Goal: Communication & Community: Answer question/provide support

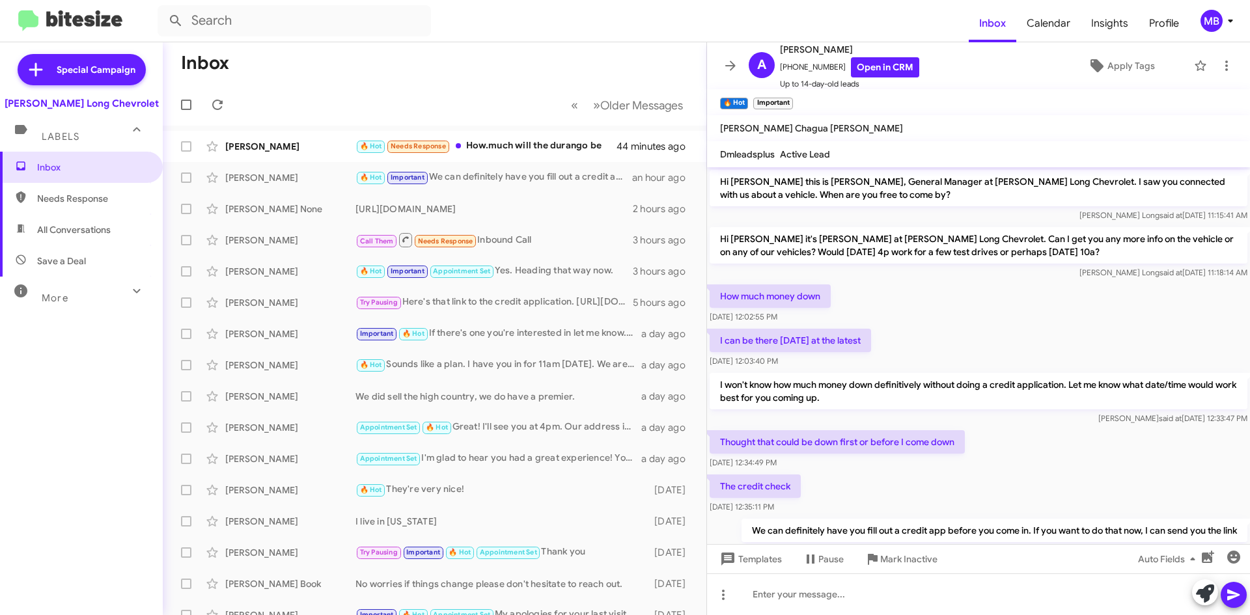
scroll to position [42, 0]
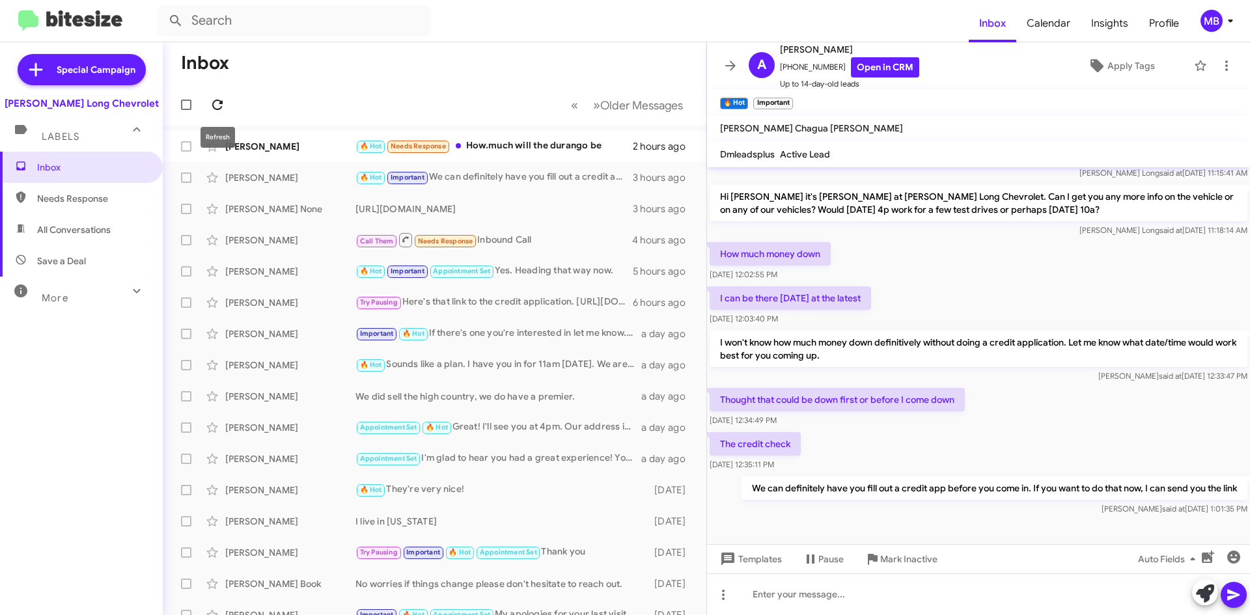
click at [214, 98] on icon at bounding box center [218, 105] width 16 height 16
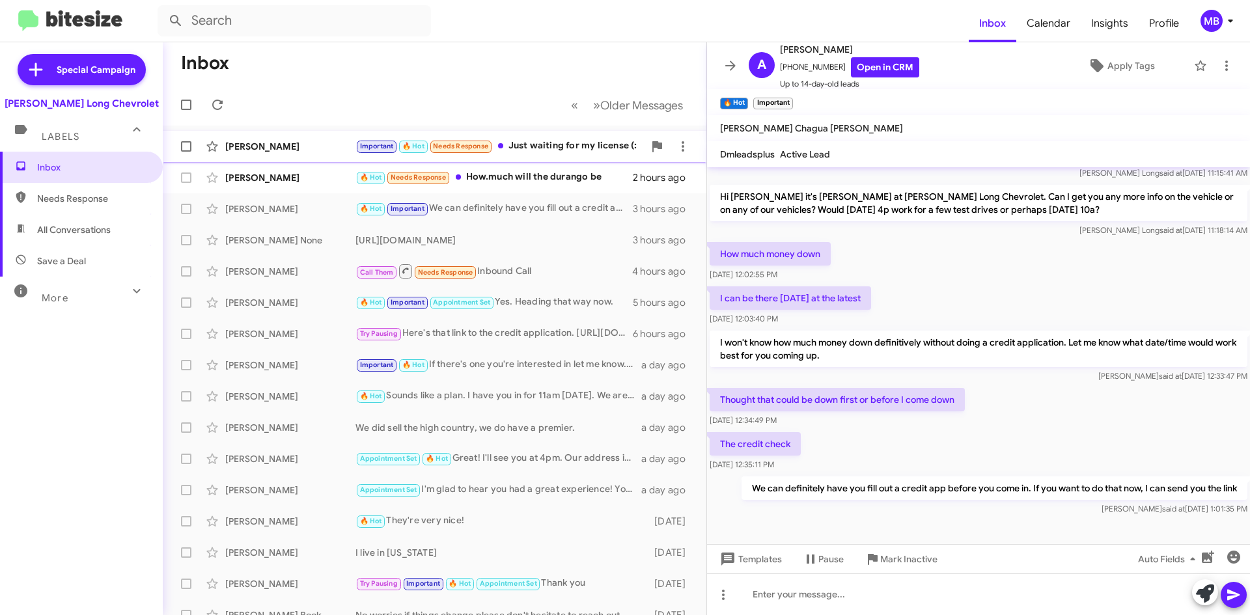
click at [541, 148] on div "Important 🔥 Hot Needs Response Just waiting for my license (:" at bounding box center [499, 146] width 288 height 15
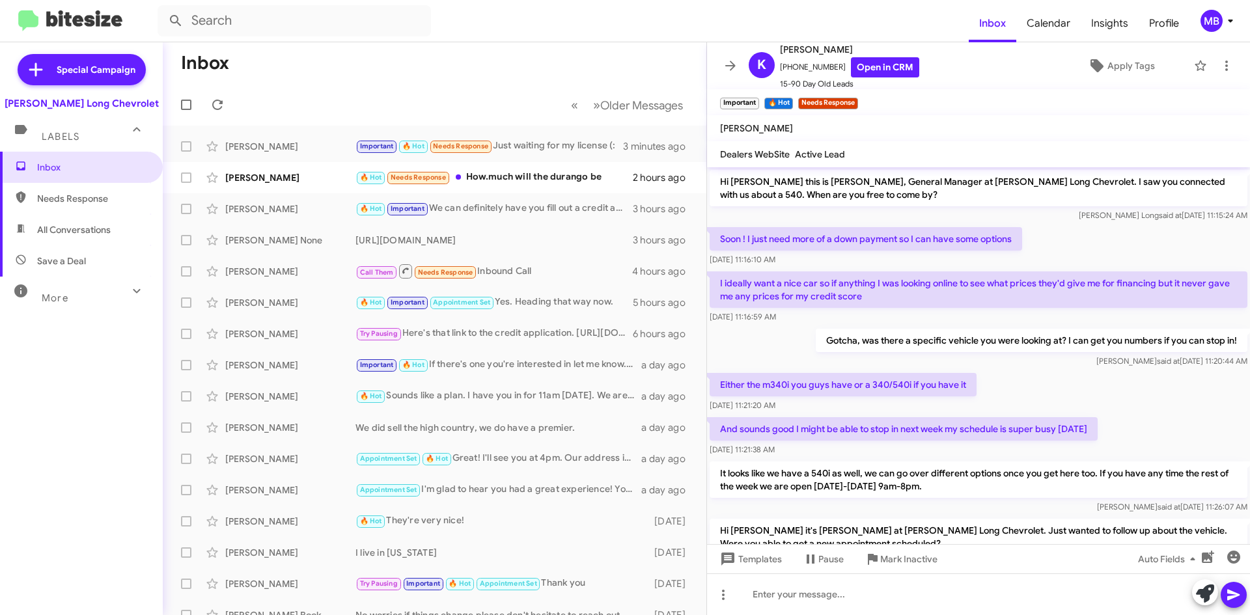
scroll to position [258, 0]
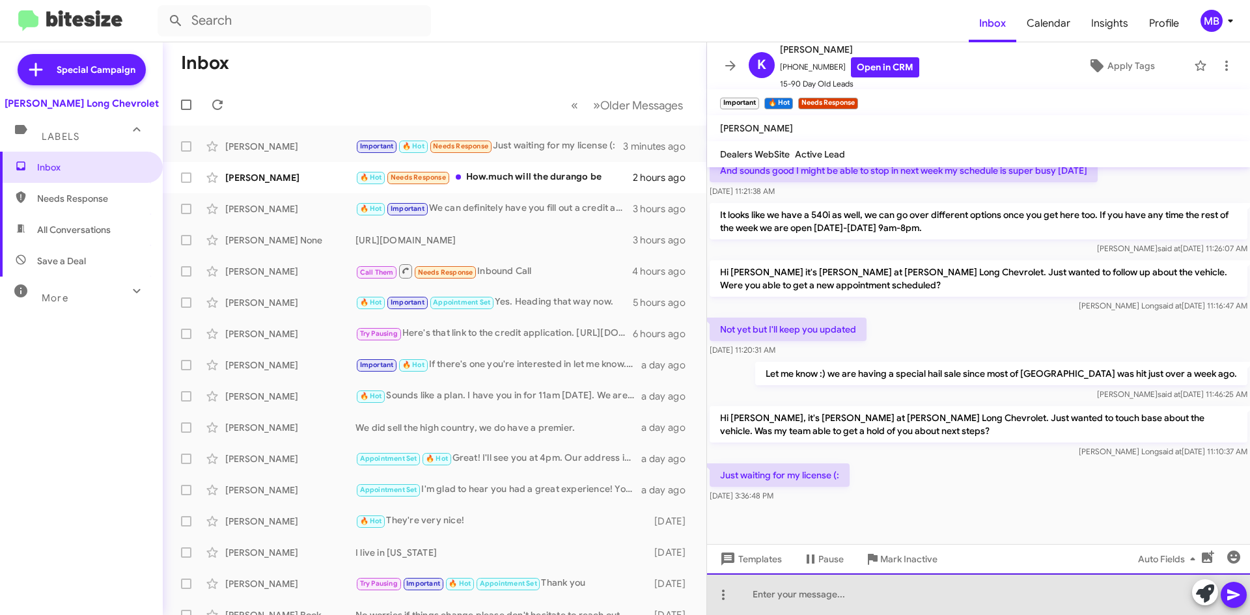
click at [902, 606] on div at bounding box center [978, 595] width 543 height 42
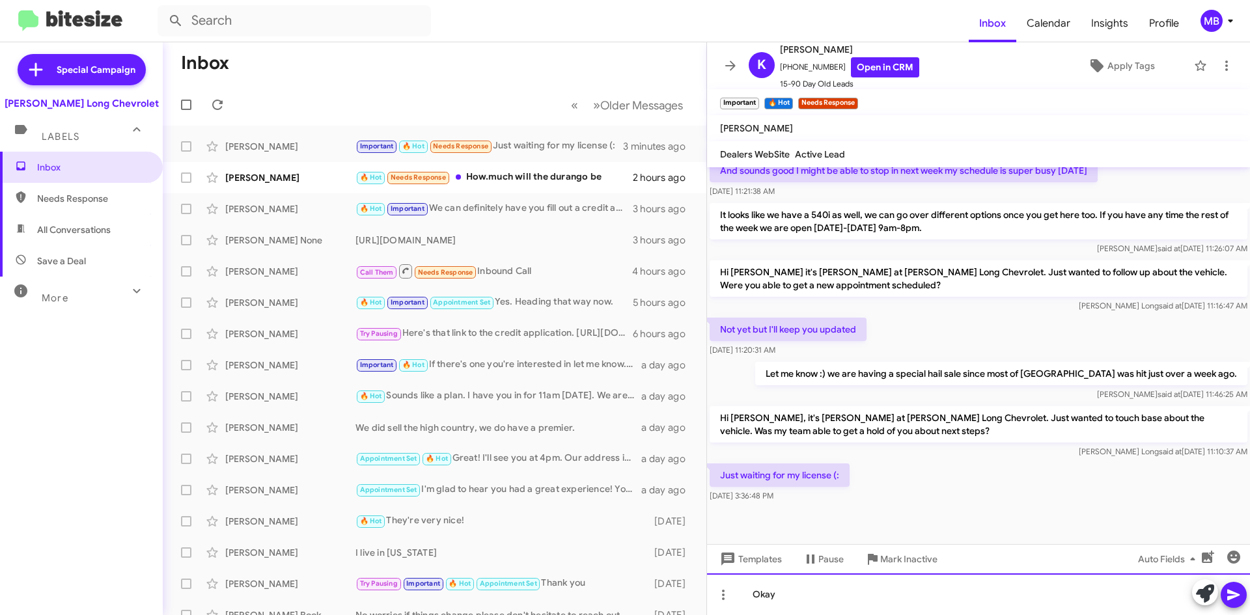
click at [995, 588] on div "Okay" at bounding box center [978, 595] width 543 height 42
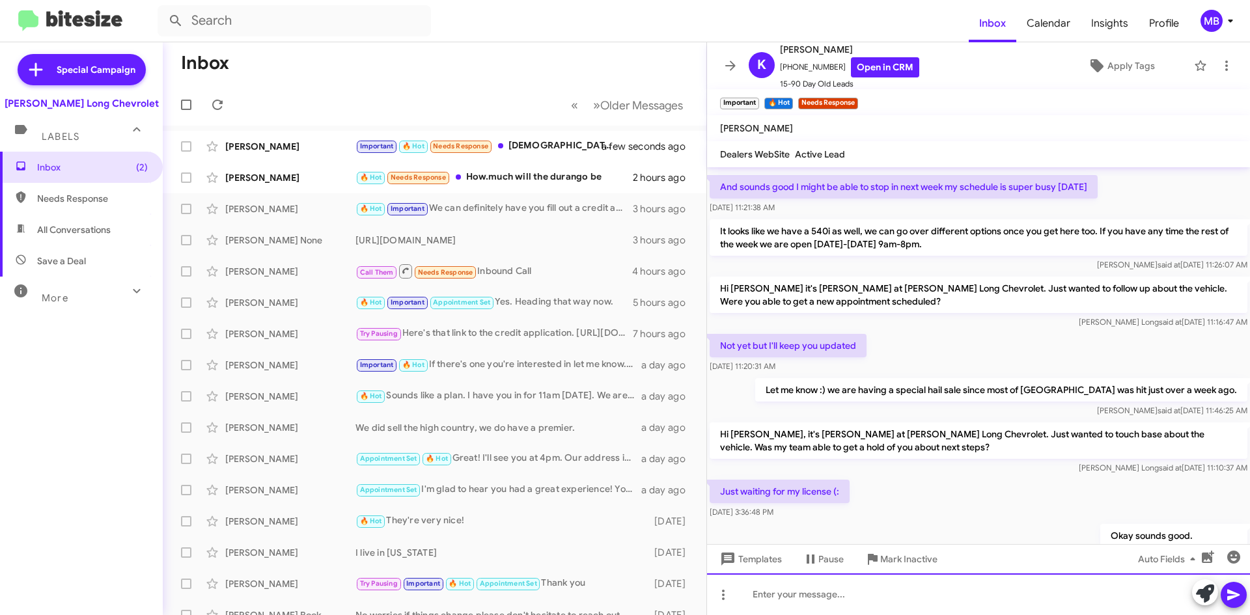
scroll to position [354, 0]
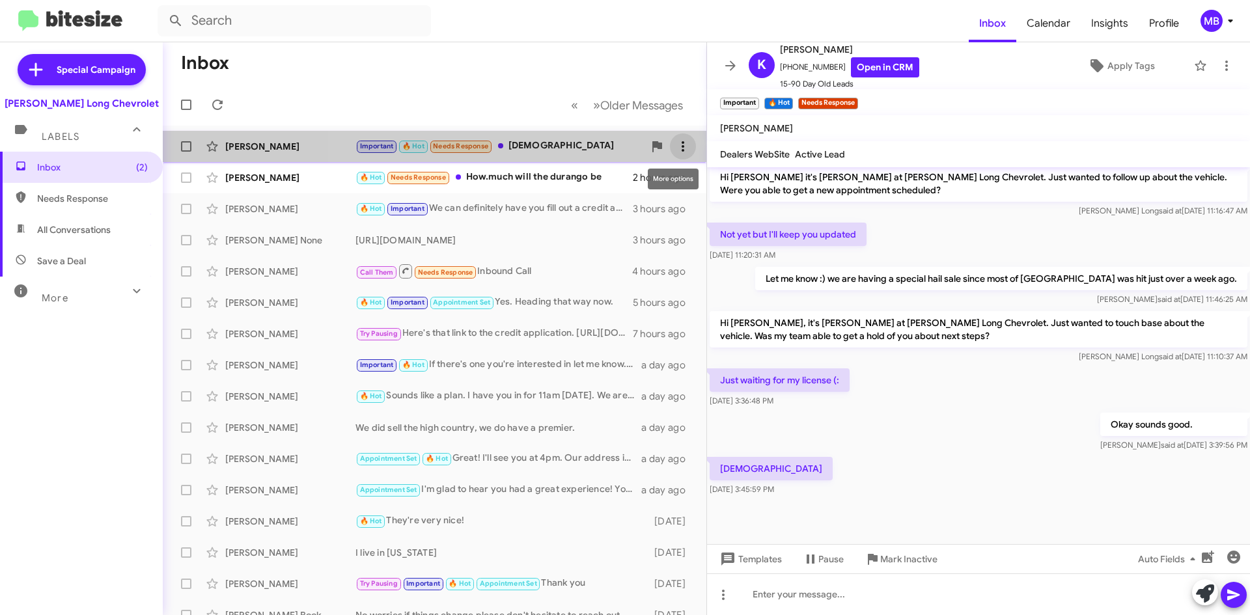
click at [680, 150] on icon at bounding box center [683, 147] width 16 height 16
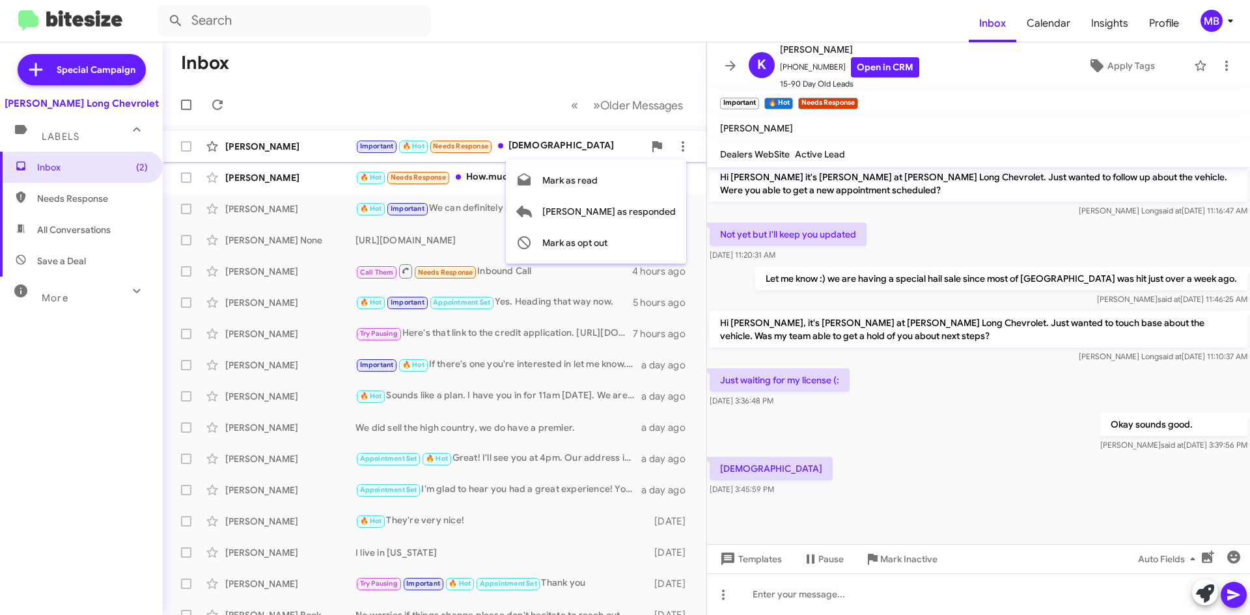
click at [839, 559] on div at bounding box center [625, 307] width 1250 height 615
click at [831, 560] on span "Pause" at bounding box center [830, 559] width 25 height 23
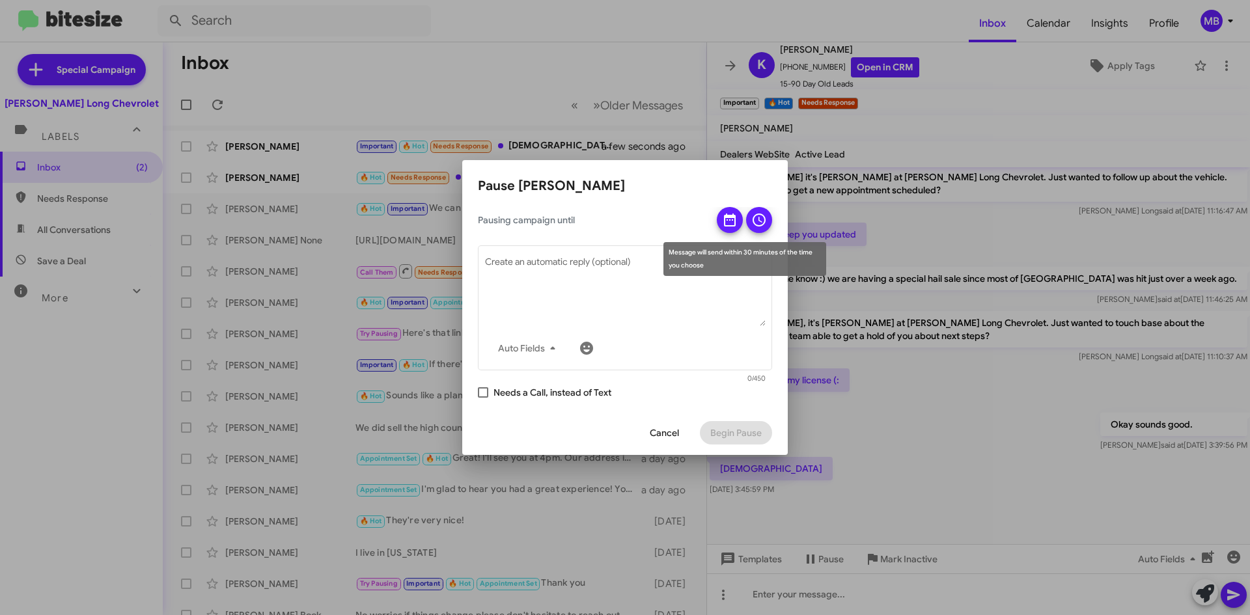
click at [722, 221] on button at bounding box center [730, 220] width 26 height 26
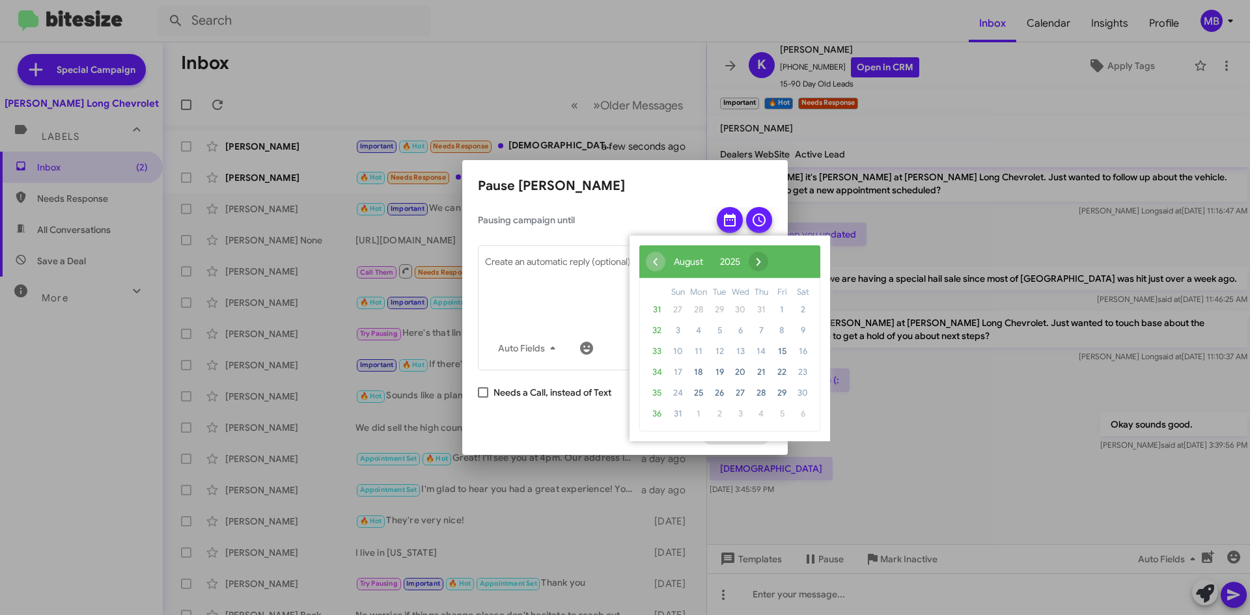
click at [768, 262] on span "›" at bounding box center [759, 262] width 20 height 20
click at [701, 398] on span "29" at bounding box center [698, 393] width 21 height 21
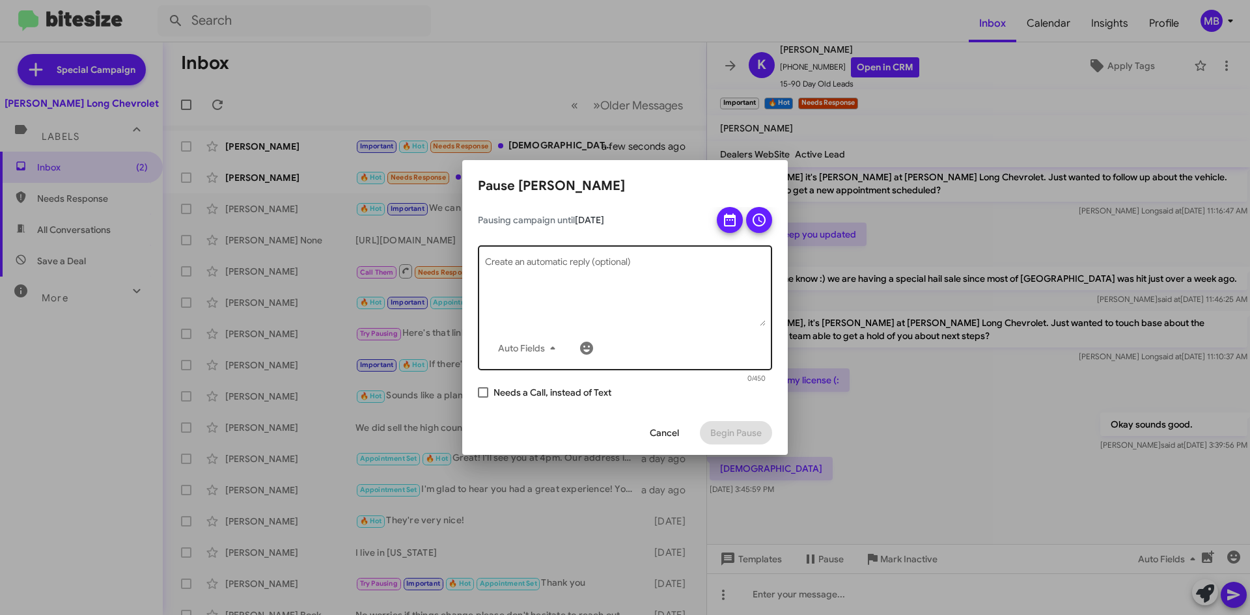
click at [657, 290] on textarea "Create an automatic reply (optional)" at bounding box center [625, 292] width 281 height 68
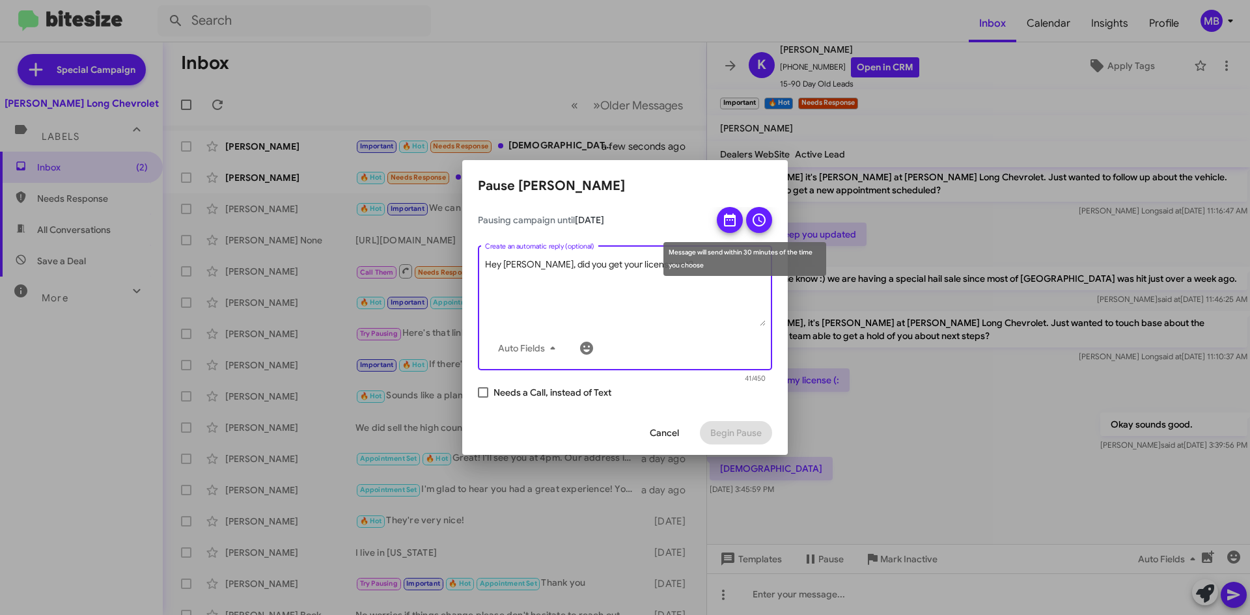
type textarea "Hey [PERSON_NAME], did you get your license yet?"
click at [766, 221] on icon at bounding box center [759, 220] width 16 height 16
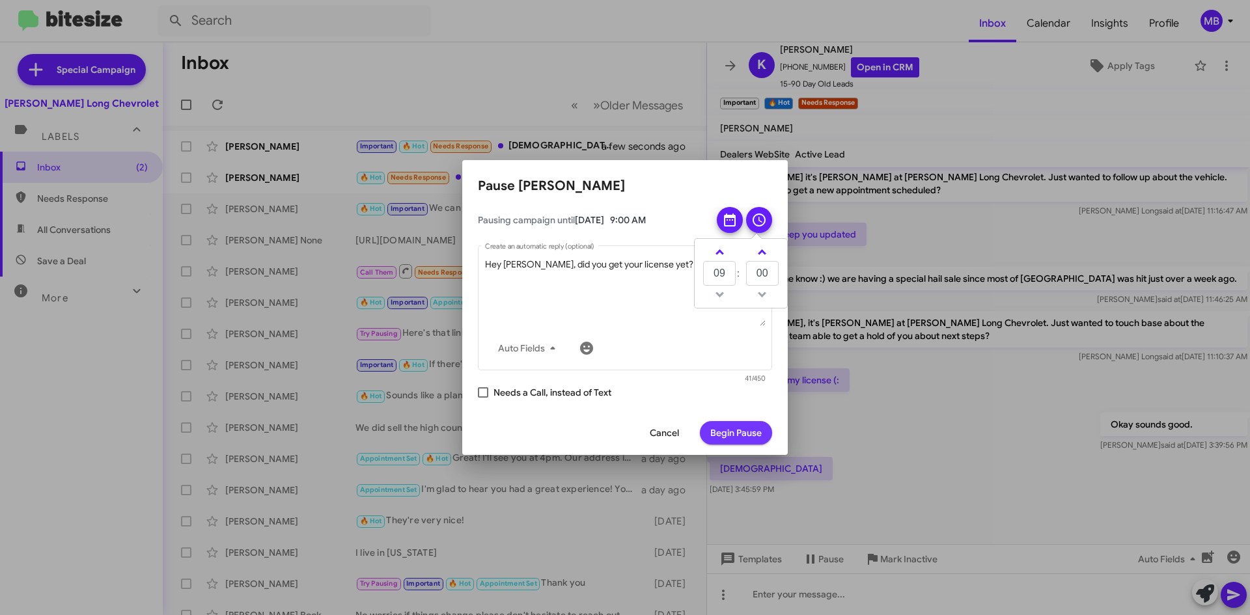
click at [734, 435] on span "Begin Pause" at bounding box center [735, 432] width 51 height 23
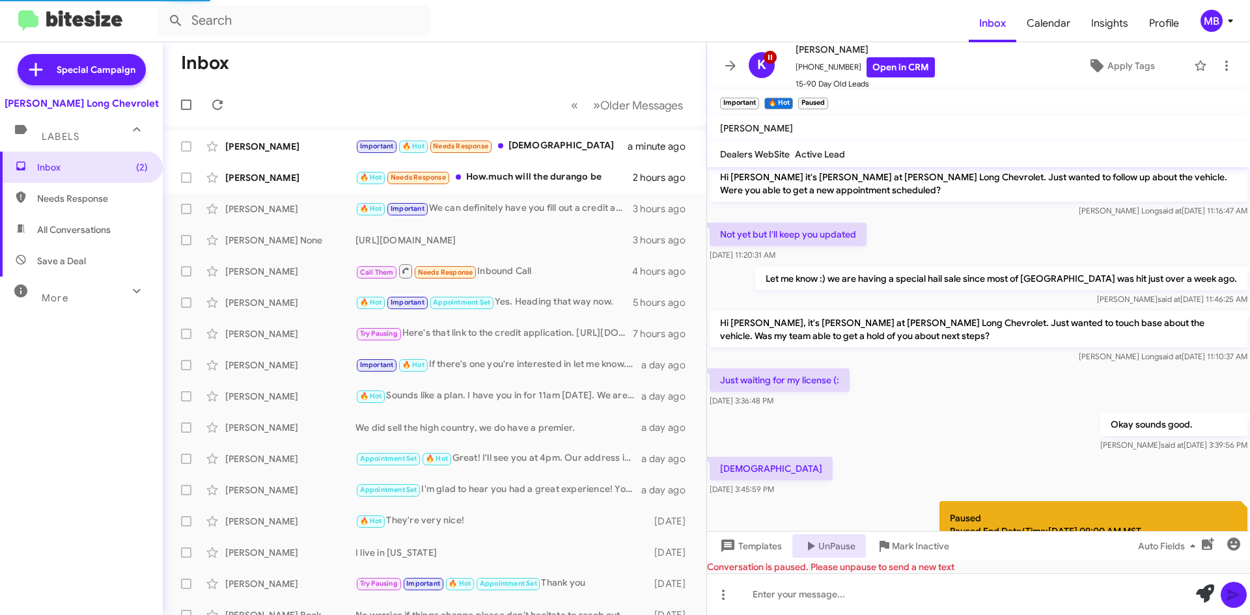
scroll to position [478, 0]
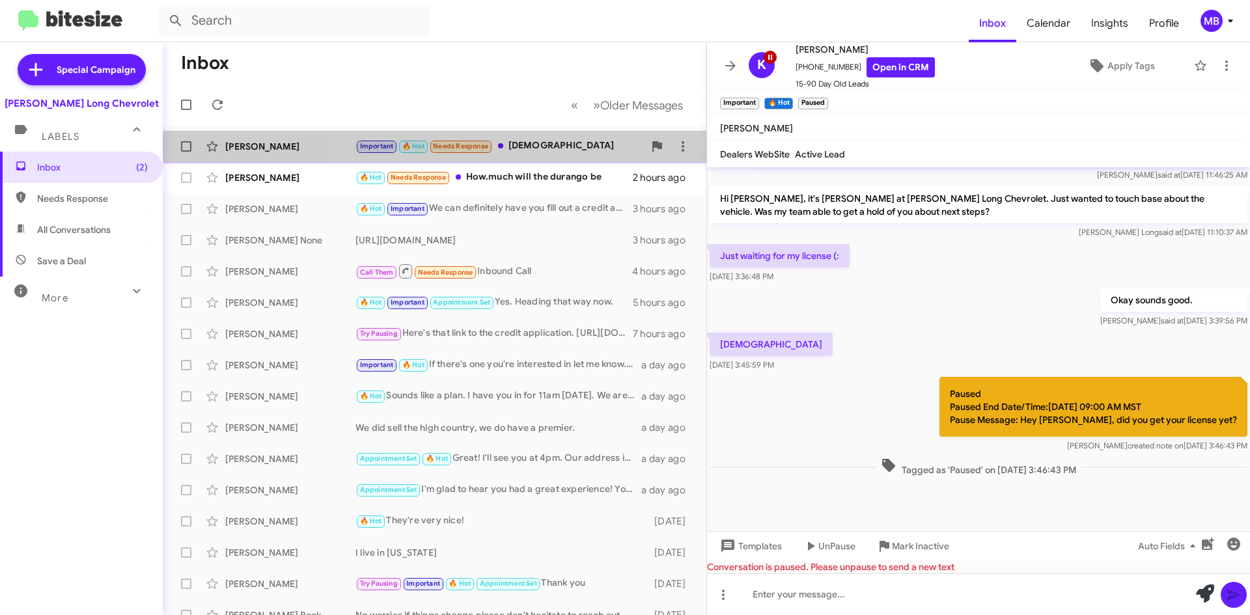
click at [578, 159] on div "[PERSON_NAME] Important 🔥 Hot Needs Response Yesssir a minute ago" at bounding box center [434, 146] width 523 height 26
click at [559, 150] on div "🔥 Hot Important Needs Response Please thank you" at bounding box center [499, 146] width 288 height 15
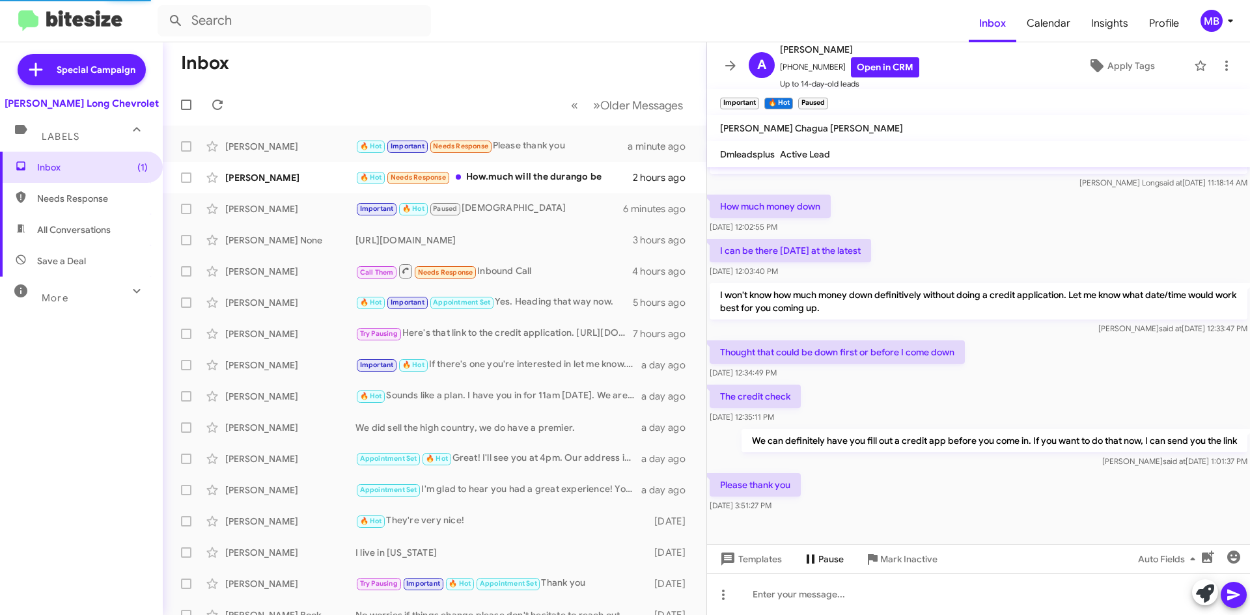
scroll to position [90, 0]
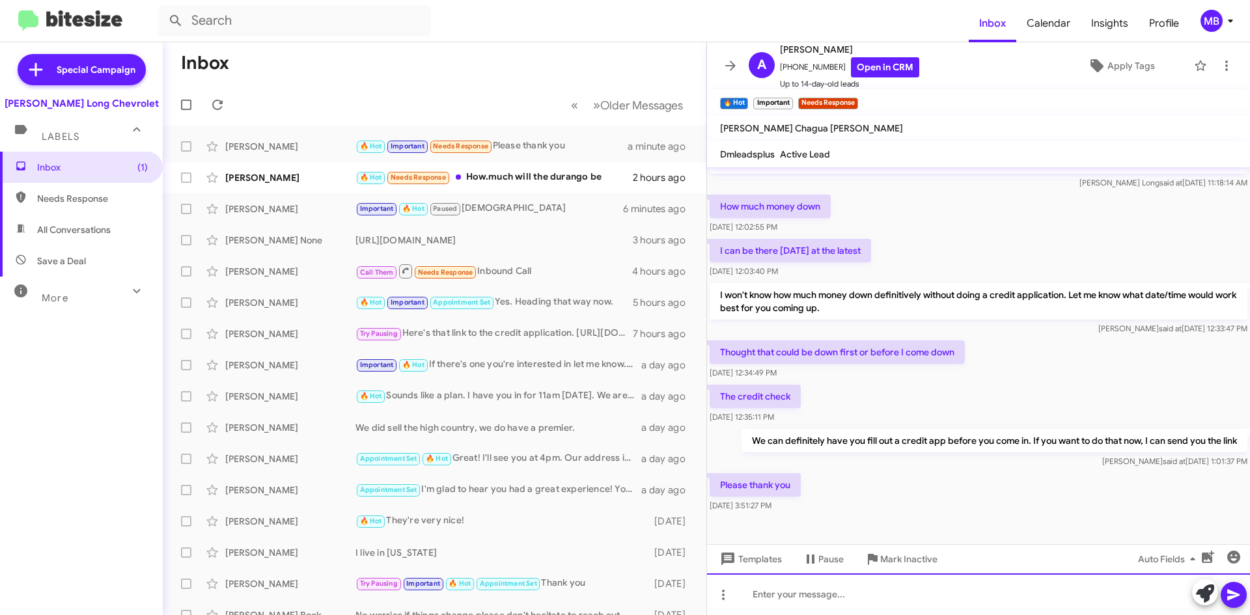
click at [840, 588] on div at bounding box center [978, 595] width 543 height 42
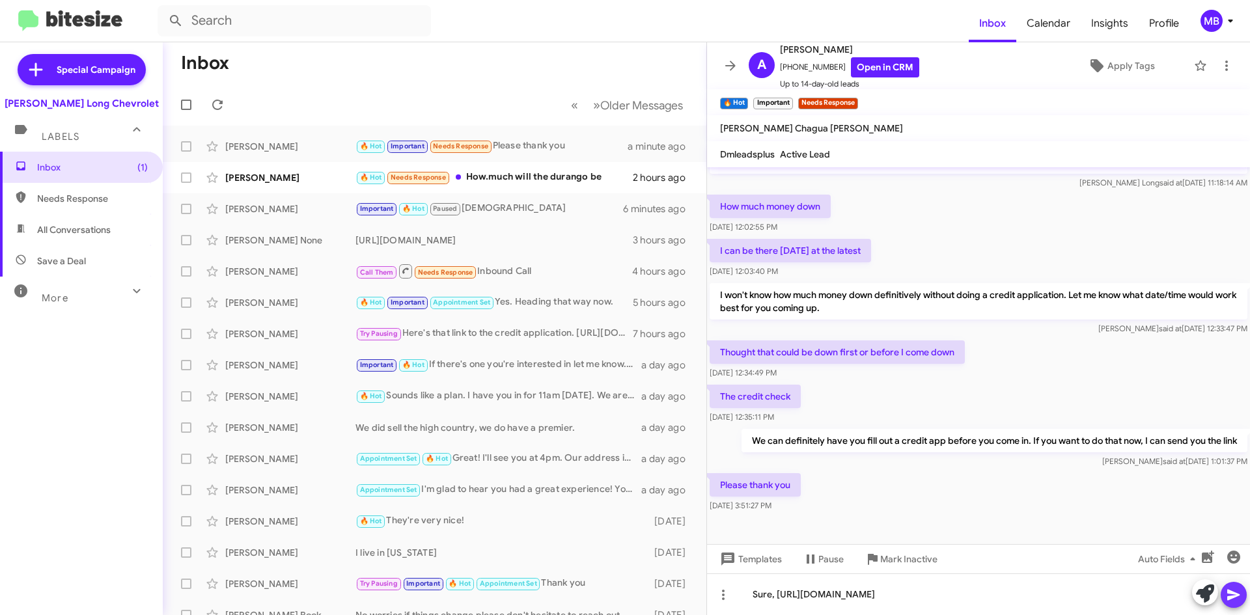
click at [1230, 589] on icon at bounding box center [1234, 595] width 16 height 16
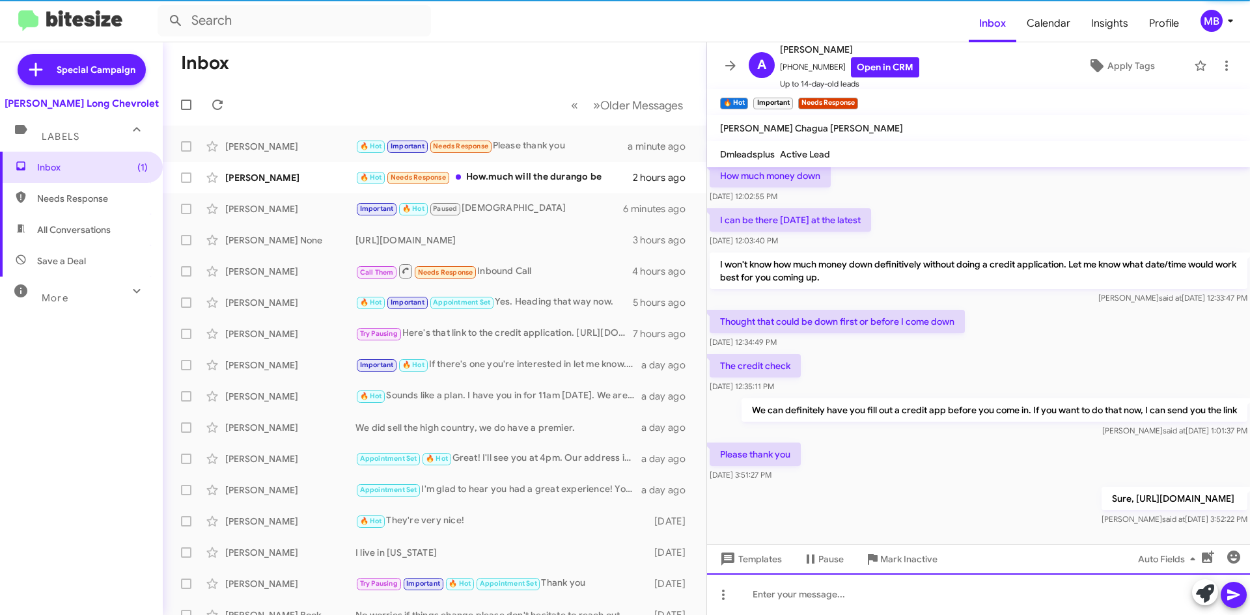
scroll to position [137, 0]
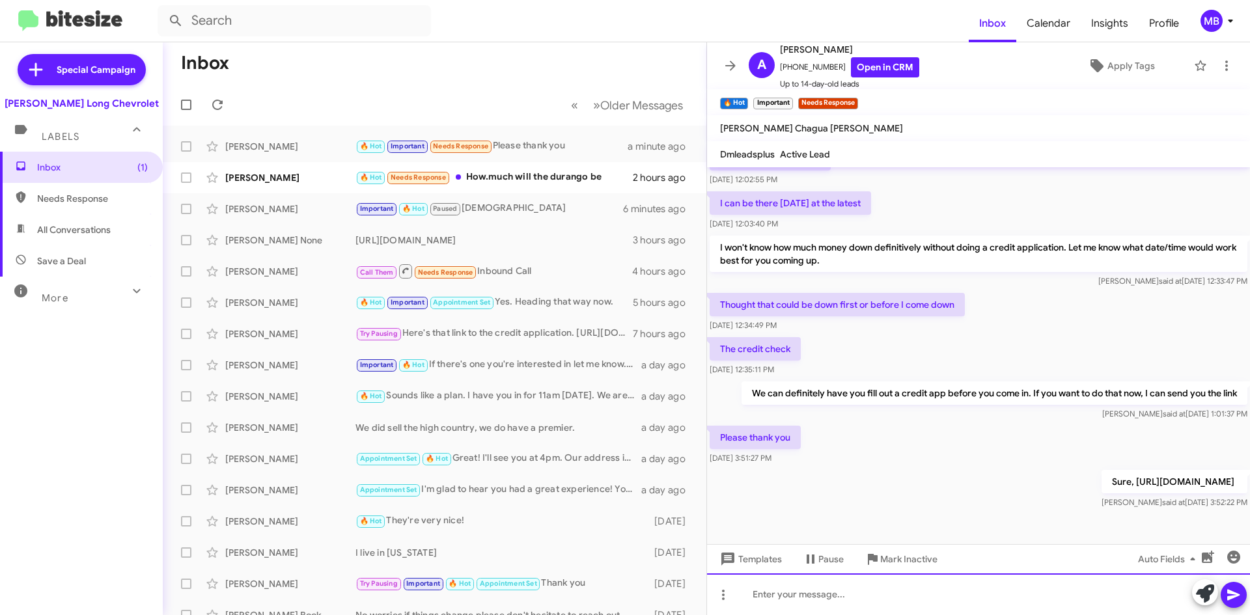
click at [956, 600] on div at bounding box center [978, 595] width 543 height 42
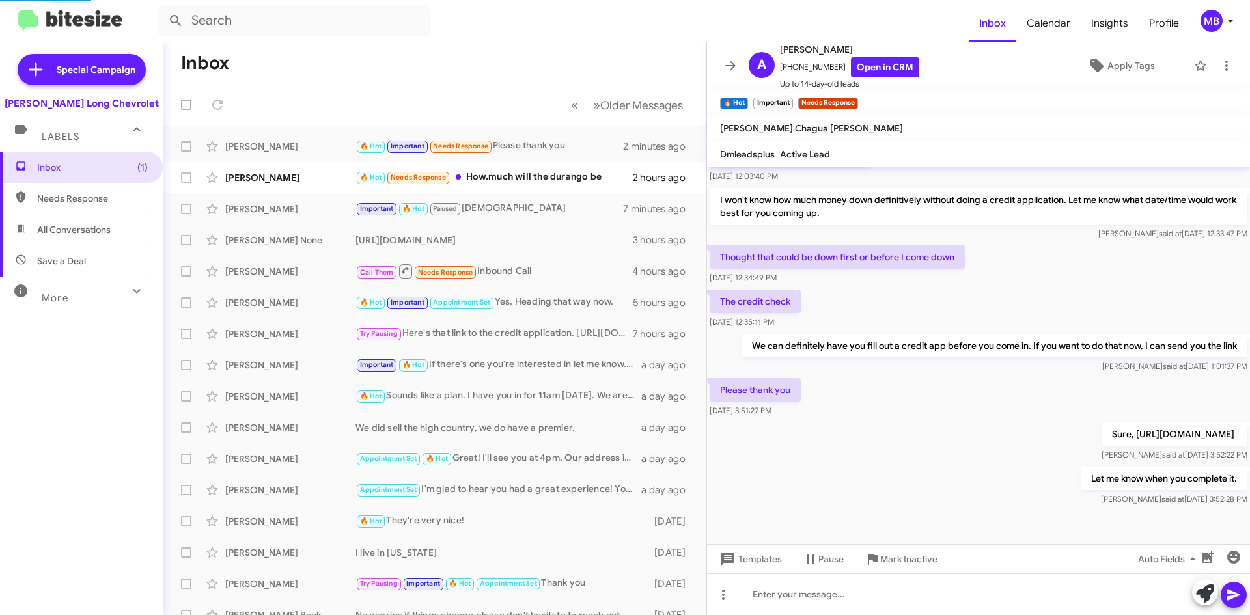
scroll to position [0, 0]
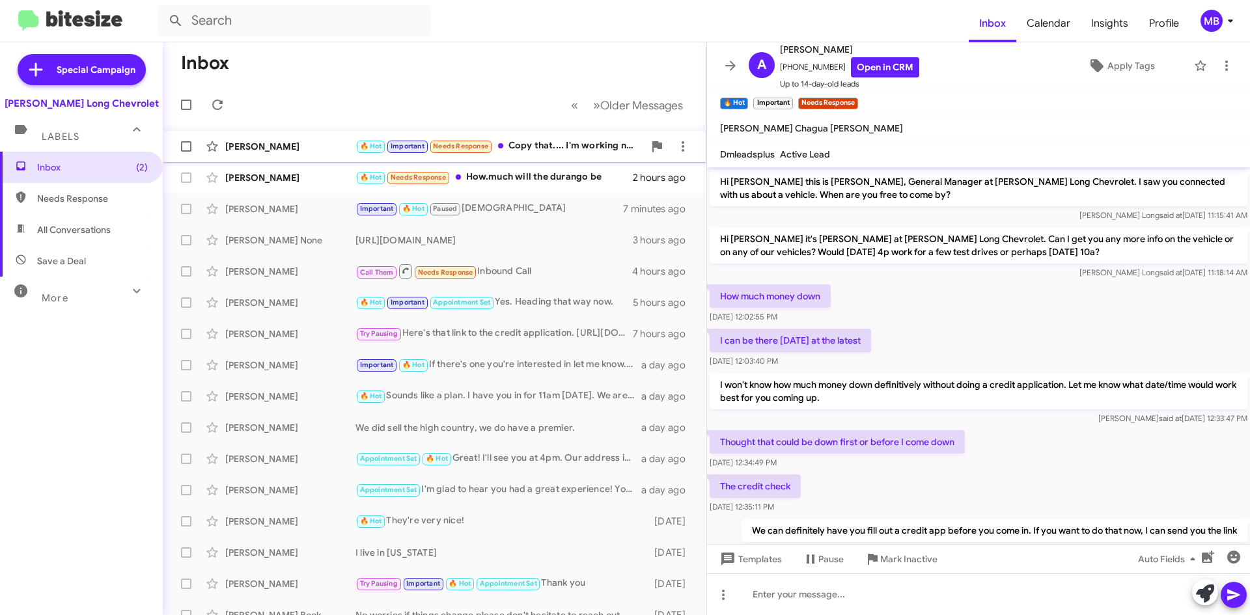
click at [542, 148] on div "🔥 Hot Important Needs Response Copy that.... I'm working now .... thanks again" at bounding box center [499, 146] width 288 height 15
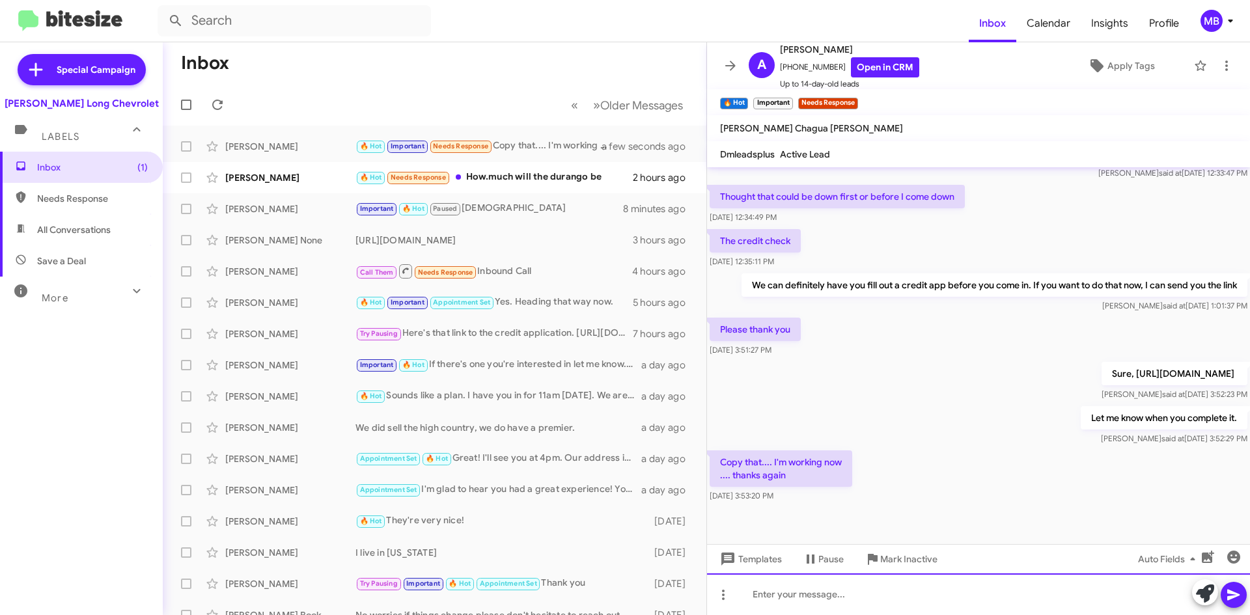
click at [826, 604] on div at bounding box center [978, 595] width 543 height 42
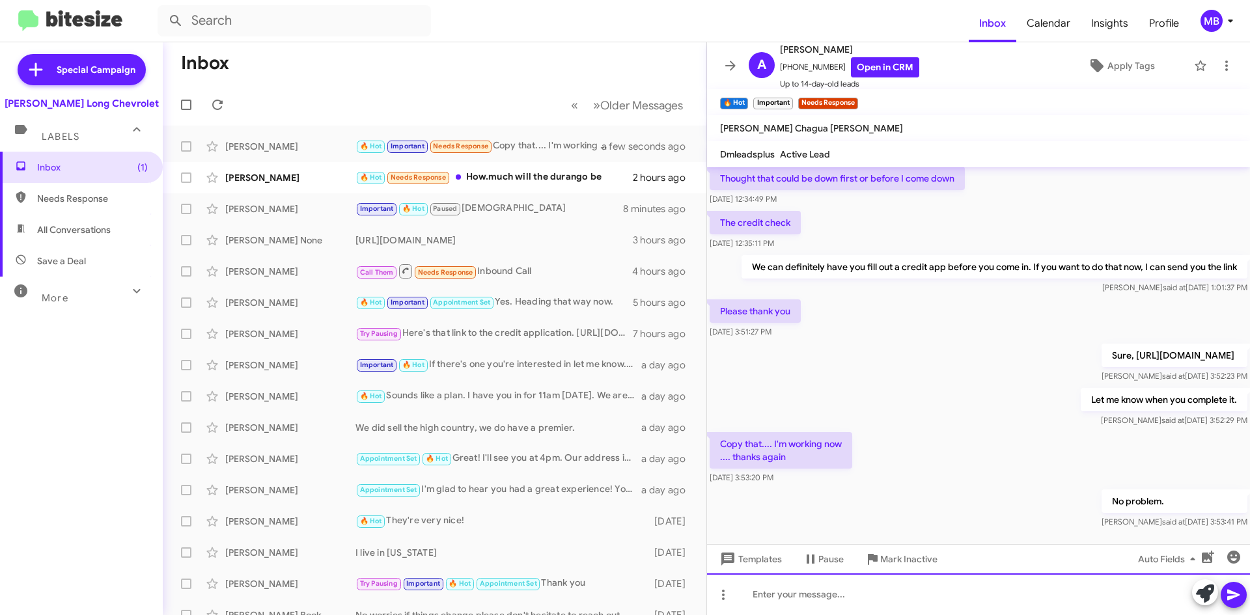
scroll to position [293, 0]
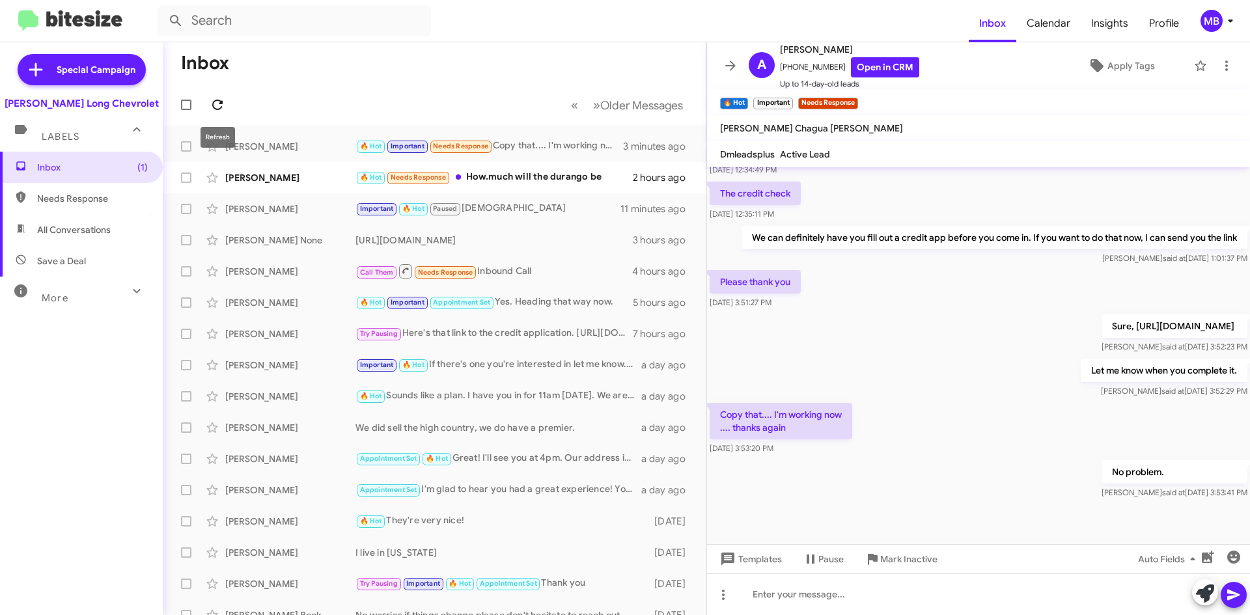
click at [217, 100] on icon at bounding box center [218, 105] width 16 height 16
click at [592, 153] on div "🔥 Hot Needs Response How.much will the durango be" at bounding box center [499, 146] width 288 height 15
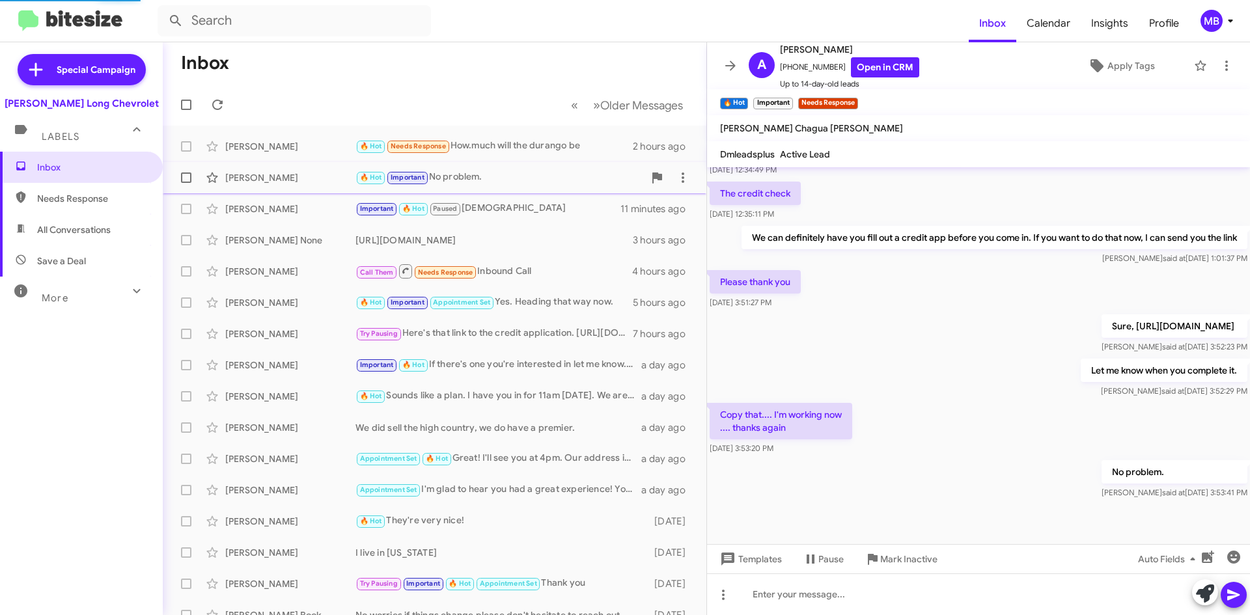
scroll to position [264, 0]
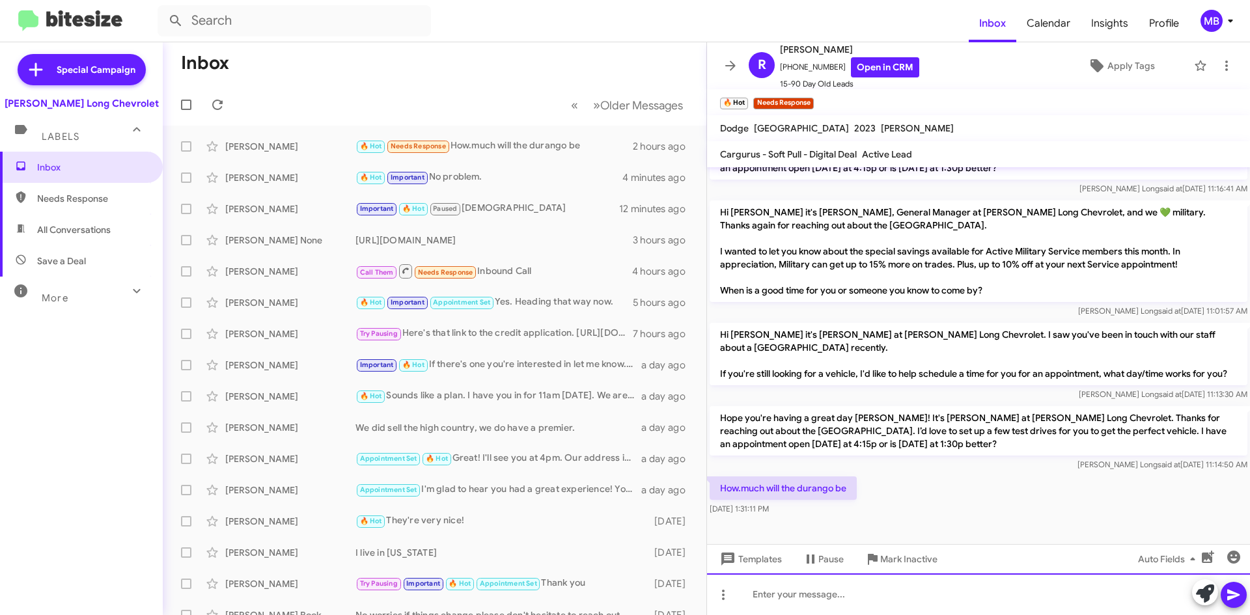
click at [887, 599] on div at bounding box center [978, 595] width 543 height 42
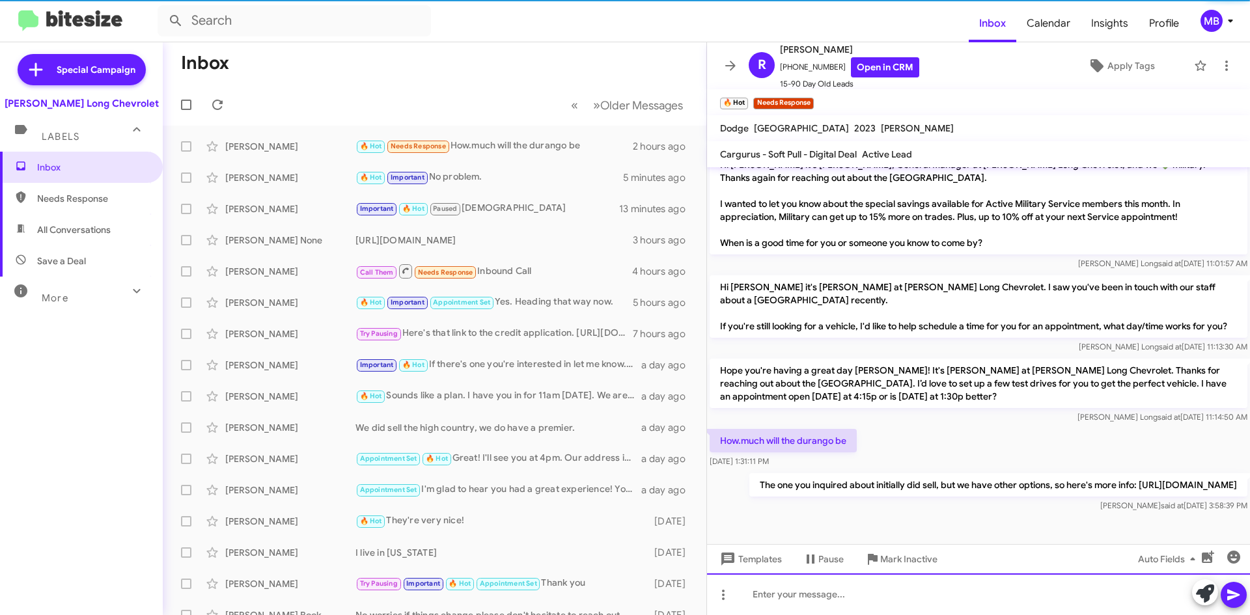
scroll to position [324, 0]
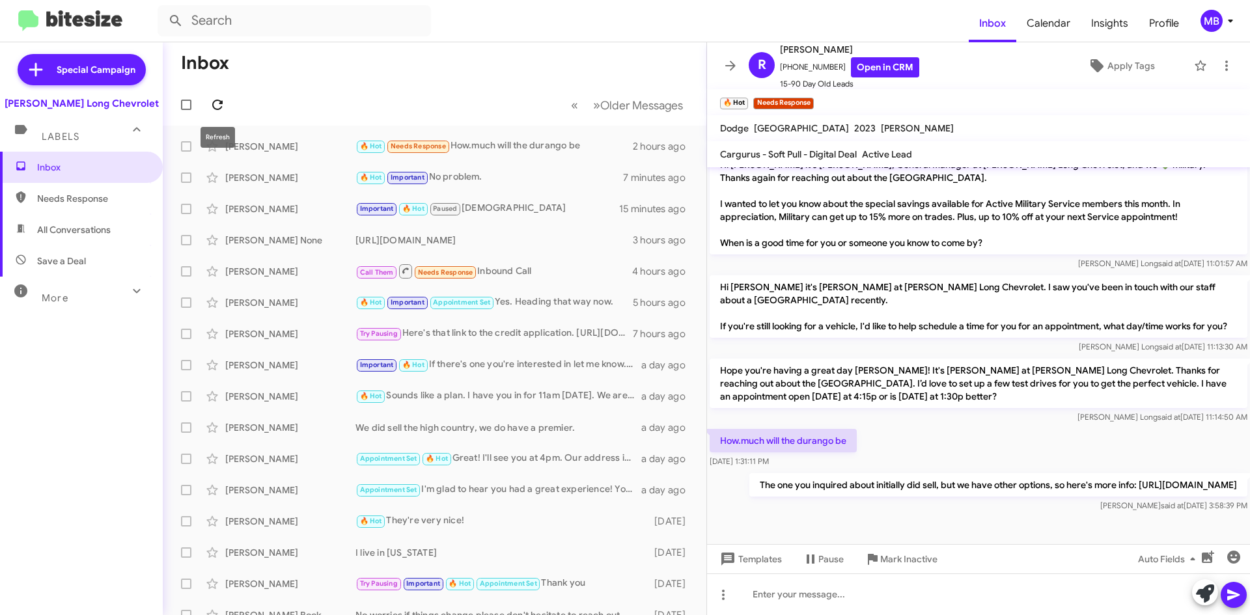
click at [212, 97] on icon at bounding box center [218, 105] width 16 height 16
click at [213, 101] on icon at bounding box center [218, 105] width 16 height 16
